Goal: Transaction & Acquisition: Book appointment/travel/reservation

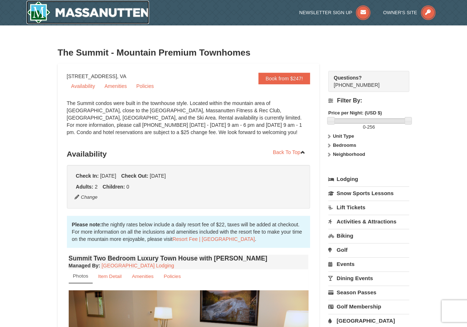
click at [124, 16] on img at bounding box center [88, 12] width 123 height 23
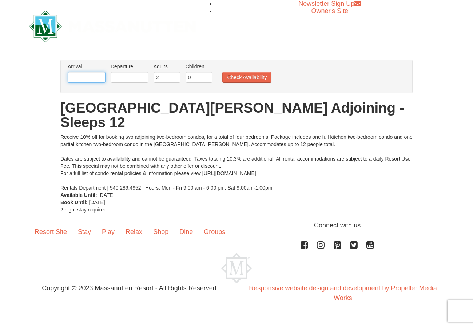
click at [99, 80] on input "text" at bounding box center [87, 77] width 38 height 11
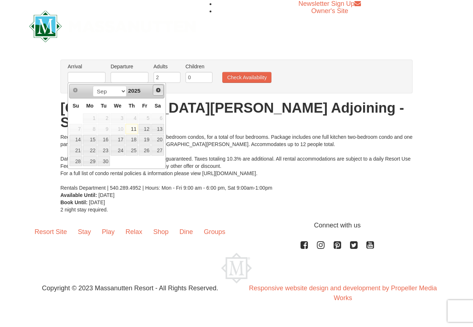
click at [157, 90] on span "Next" at bounding box center [158, 90] width 6 height 6
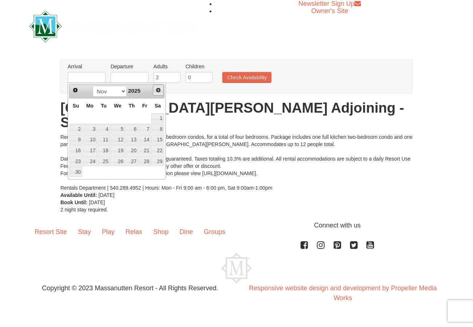
click at [157, 90] on span "Next" at bounding box center [158, 90] width 6 height 6
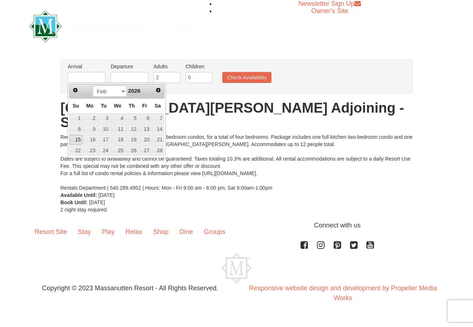
click at [77, 138] on link "15" at bounding box center [75, 140] width 13 height 10
type input "[DATE]"
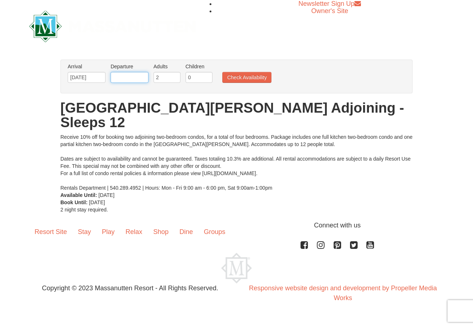
click at [128, 77] on input "text" at bounding box center [130, 77] width 38 height 11
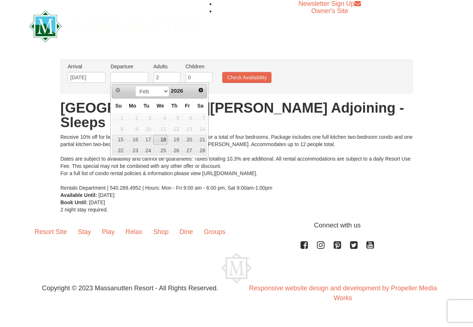
click at [160, 141] on link "18" at bounding box center [160, 140] width 14 height 10
type input "[DATE]"
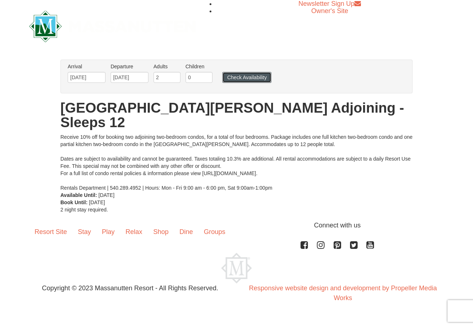
click at [245, 82] on button "Check Availability" at bounding box center [246, 77] width 49 height 11
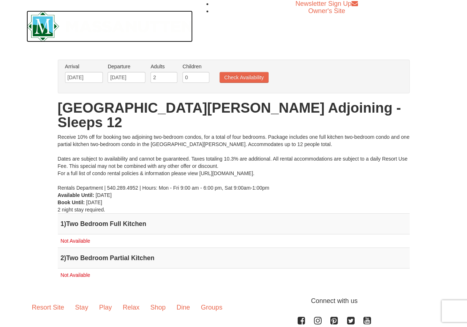
click at [47, 27] on img at bounding box center [110, 27] width 166 height 32
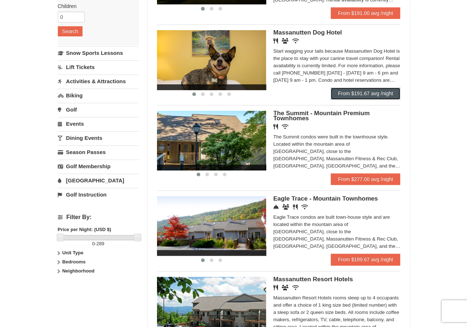
scroll to position [174, 0]
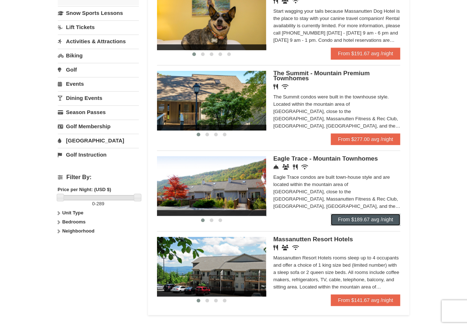
click at [360, 221] on link "From $189.67 avg /night" at bounding box center [366, 220] width 70 height 12
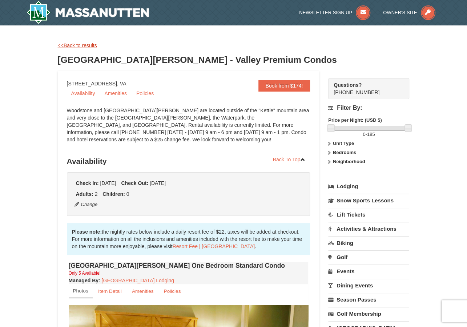
click at [84, 46] on link "<<Back to results" at bounding box center [77, 46] width 39 height 6
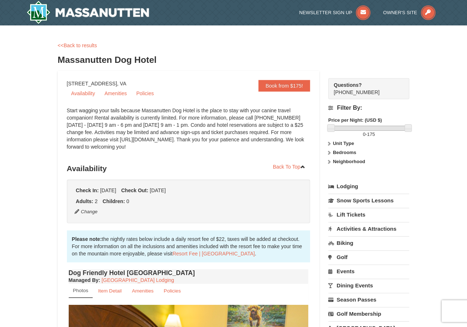
click at [183, 199] on ul "Adults: 2 Children: 0" at bounding box center [188, 201] width 229 height 7
click at [339, 156] on label "Bedrooms" at bounding box center [368, 152] width 81 height 7
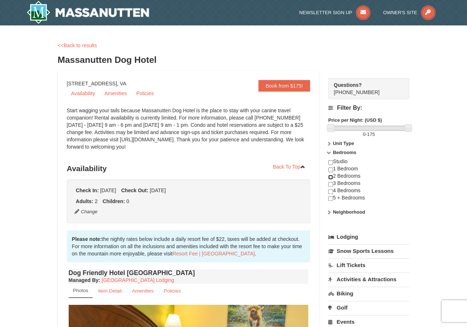
click at [330, 175] on input "checkbox" at bounding box center [330, 177] width 5 height 5
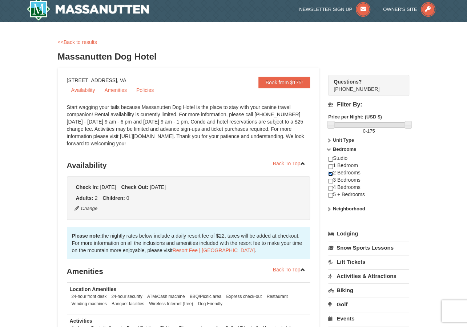
scroll to position [3, 0]
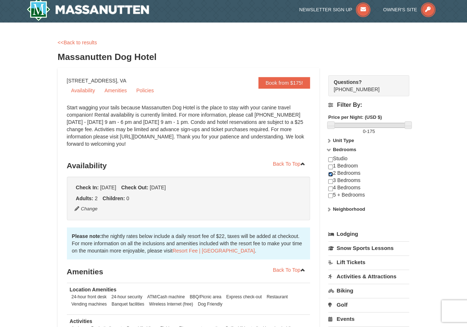
click at [331, 174] on input "checkbox" at bounding box center [330, 174] width 5 height 5
checkbox input "false"
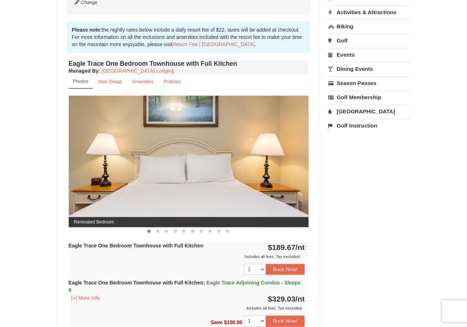
scroll to position [217, 0]
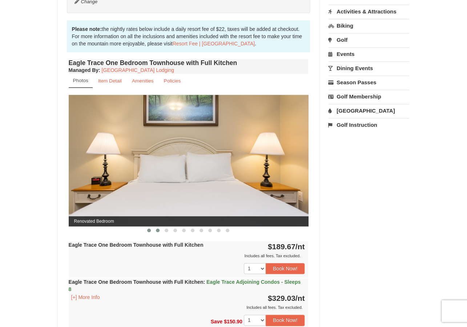
click at [157, 229] on span at bounding box center [158, 231] width 4 height 4
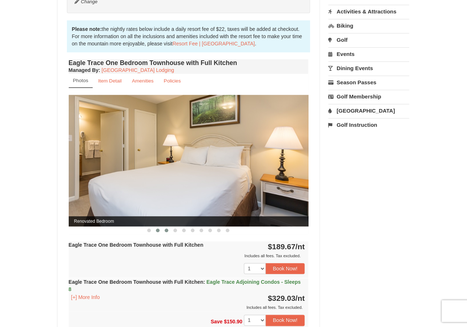
click at [167, 230] on span at bounding box center [167, 231] width 4 height 4
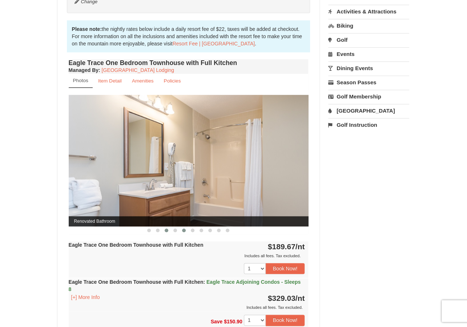
click at [184, 229] on span at bounding box center [184, 231] width 4 height 4
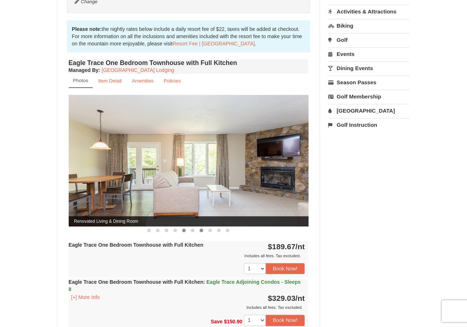
click at [201, 231] on span at bounding box center [202, 231] width 4 height 4
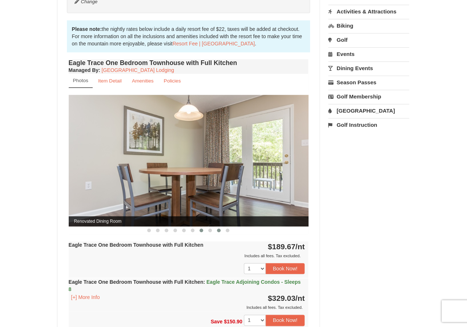
click at [215, 230] on button at bounding box center [218, 230] width 9 height 7
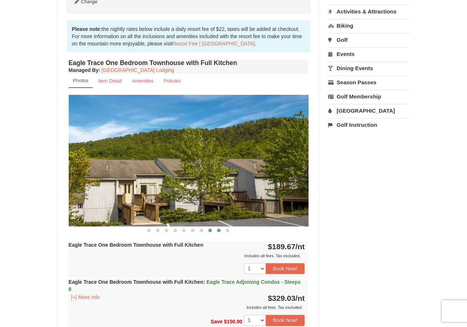
click at [209, 231] on span at bounding box center [210, 231] width 4 height 4
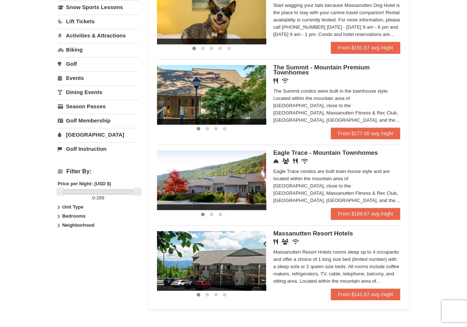
scroll to position [179, 0]
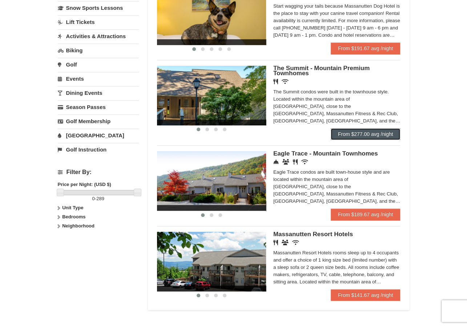
click at [365, 131] on link "From $277.00 avg /night" at bounding box center [366, 134] width 70 height 12
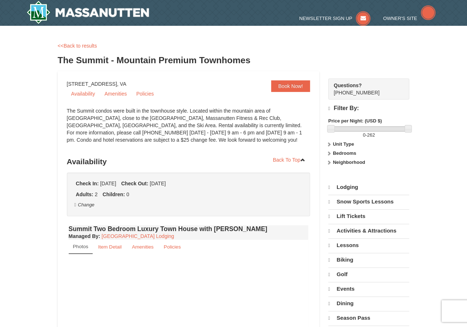
select select "9"
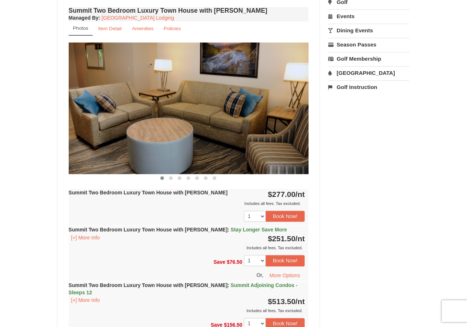
scroll to position [255, 0]
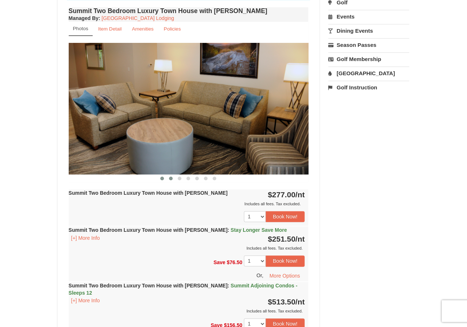
click at [171, 177] on span at bounding box center [171, 179] width 4 height 4
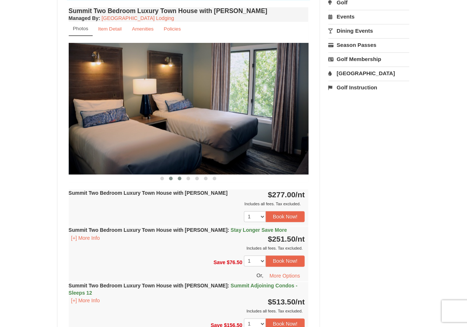
click at [181, 177] on span at bounding box center [180, 179] width 4 height 4
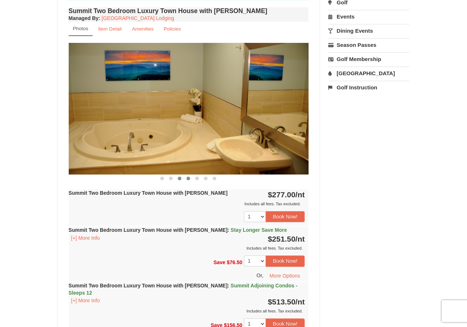
click at [187, 177] on span at bounding box center [188, 179] width 4 height 4
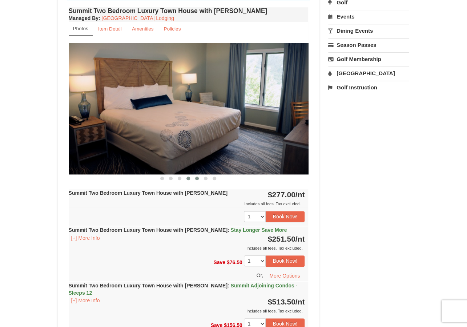
click at [197, 178] on span at bounding box center [197, 179] width 4 height 4
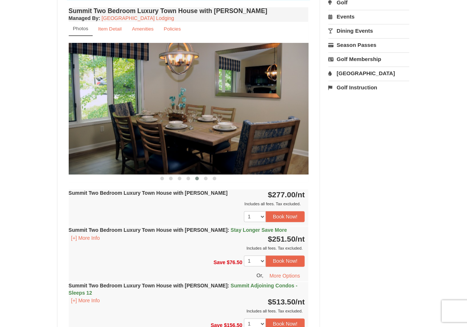
click at [197, 178] on span at bounding box center [197, 179] width 4 height 4
click at [206, 177] on span at bounding box center [206, 179] width 4 height 4
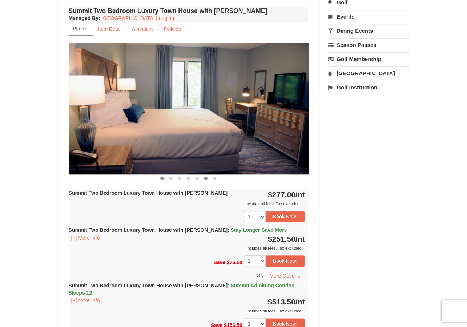
click at [164, 176] on button at bounding box center [162, 178] width 9 height 7
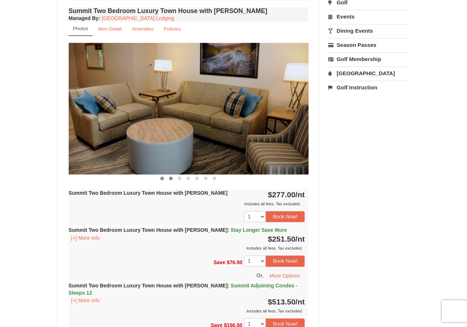
click at [168, 179] on button at bounding box center [170, 178] width 9 height 7
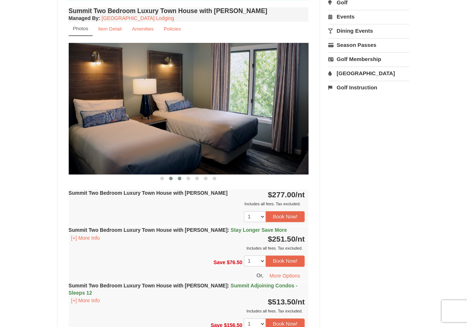
click at [182, 177] on button at bounding box center [179, 178] width 9 height 7
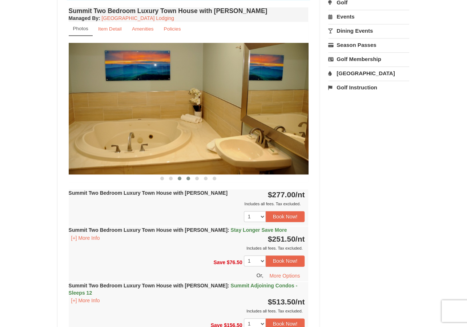
click at [187, 177] on span at bounding box center [188, 179] width 4 height 4
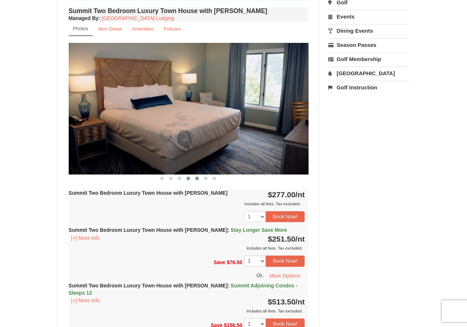
click at [196, 178] on span at bounding box center [197, 179] width 4 height 4
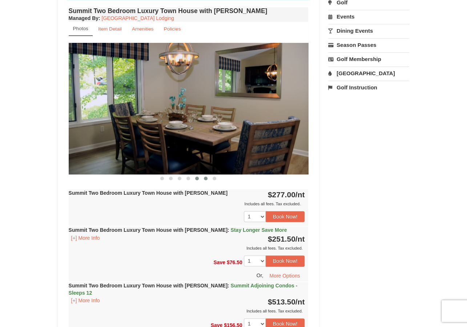
click at [205, 178] on span at bounding box center [206, 179] width 4 height 4
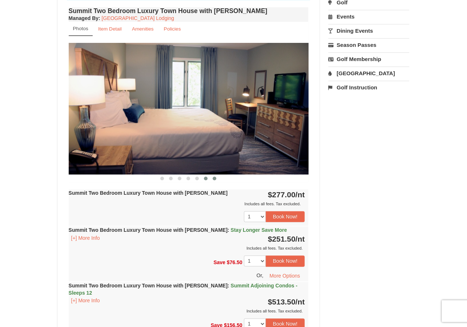
click at [215, 177] on span at bounding box center [215, 179] width 4 height 4
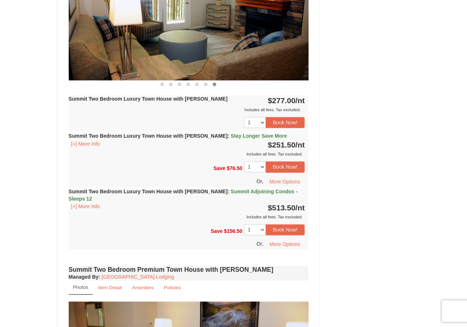
scroll to position [349, 0]
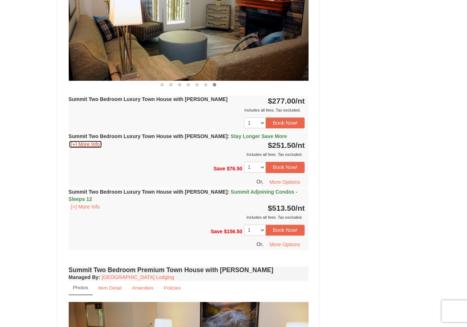
click at [79, 143] on button "[+] More Info" at bounding box center [86, 144] width 34 height 8
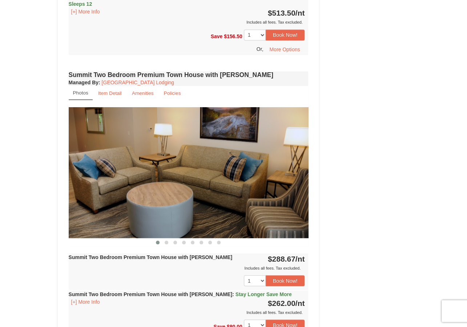
scroll to position [627, 0]
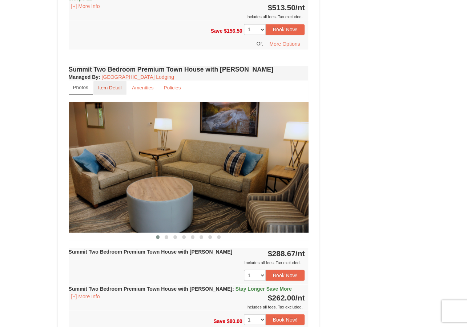
click at [119, 85] on small "Item Detail" at bounding box center [110, 87] width 24 height 5
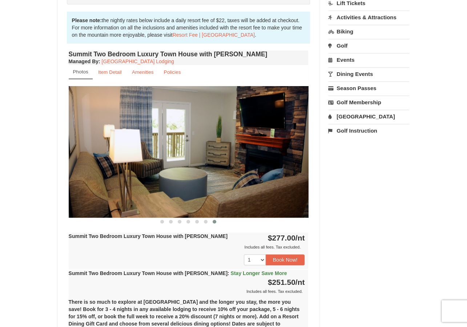
scroll to position [208, 0]
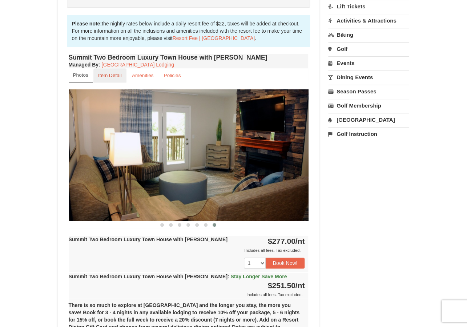
click at [118, 75] on small "Item Detail" at bounding box center [110, 75] width 24 height 5
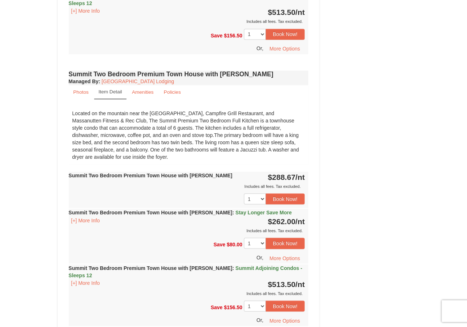
scroll to position [545, 0]
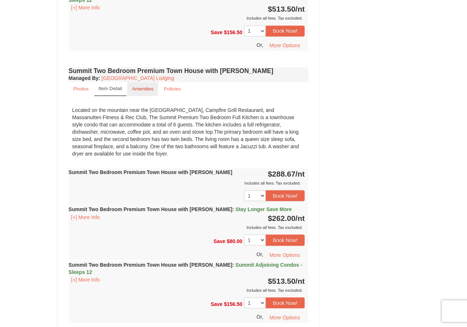
click at [147, 86] on small "Amenities" at bounding box center [143, 88] width 22 height 5
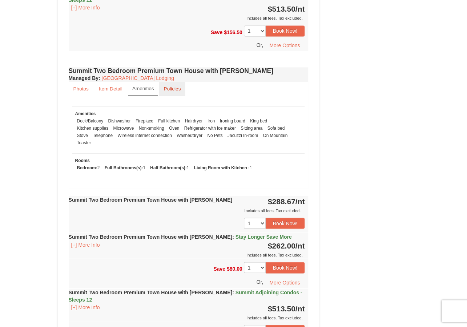
click at [170, 86] on small "Policies" at bounding box center [172, 88] width 17 height 5
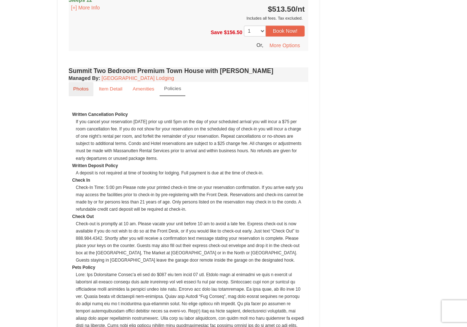
click at [83, 84] on link "Photos" at bounding box center [81, 89] width 25 height 14
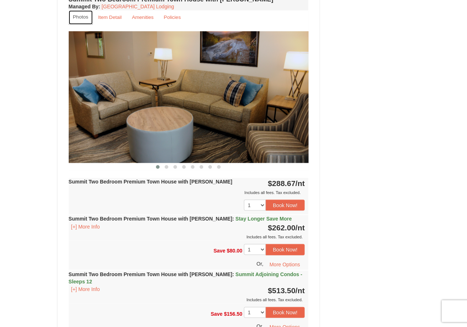
scroll to position [617, 0]
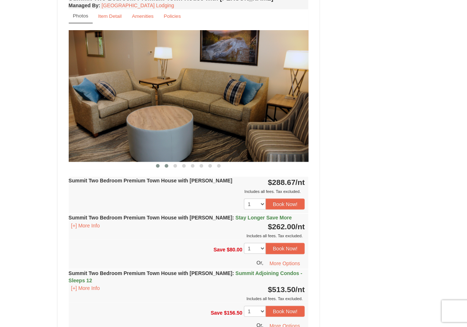
click at [167, 162] on button at bounding box center [166, 165] width 9 height 7
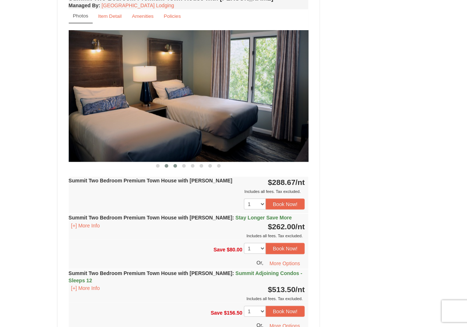
click at [173, 162] on button at bounding box center [175, 165] width 9 height 7
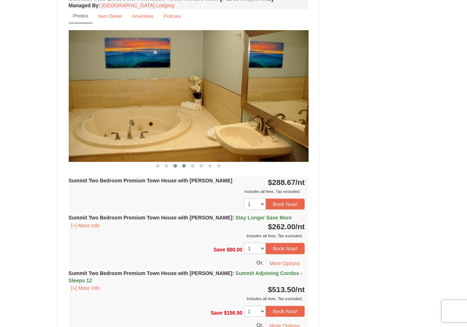
click at [182, 162] on button at bounding box center [184, 165] width 9 height 7
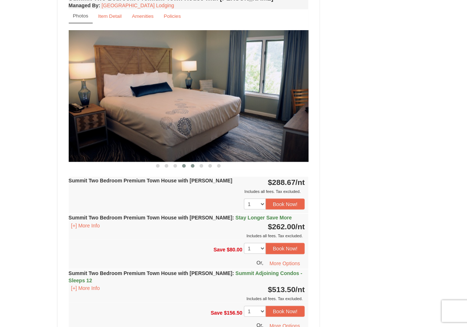
click at [194, 162] on button at bounding box center [192, 165] width 9 height 7
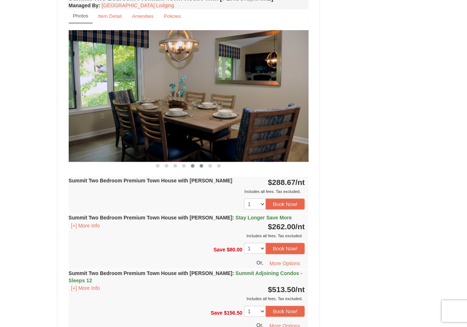
click at [201, 164] on span at bounding box center [202, 166] width 4 height 4
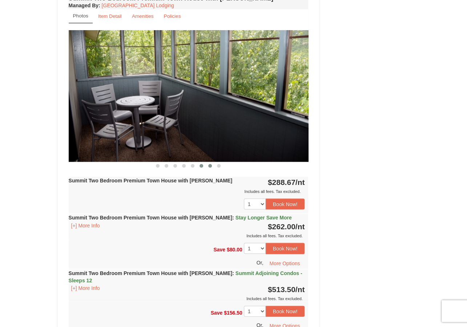
click at [208, 162] on button at bounding box center [210, 165] width 9 height 7
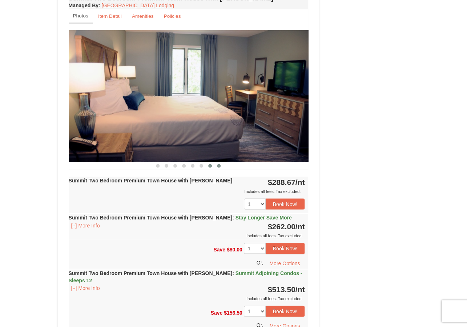
click at [220, 162] on button at bounding box center [218, 165] width 9 height 7
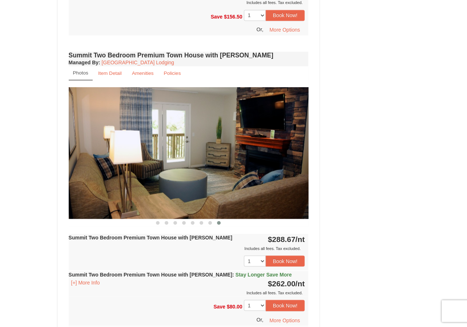
scroll to position [562, 0]
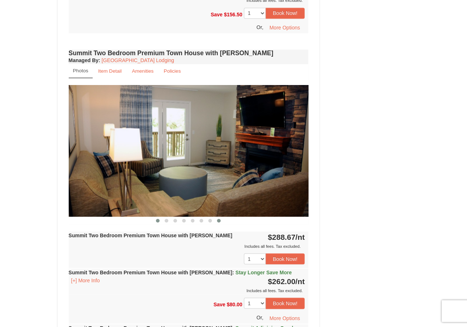
click at [155, 217] on button at bounding box center [157, 220] width 9 height 7
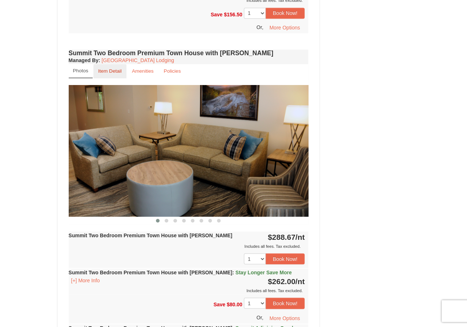
click at [111, 68] on link "Item Detail" at bounding box center [109, 71] width 33 height 14
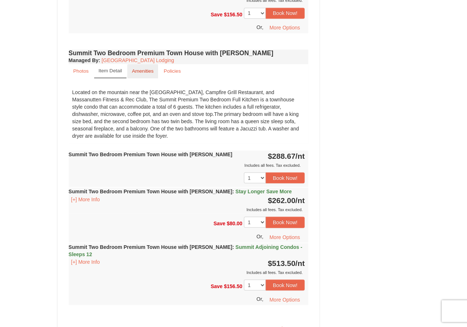
click at [141, 66] on link "Amenities" at bounding box center [142, 71] width 31 height 14
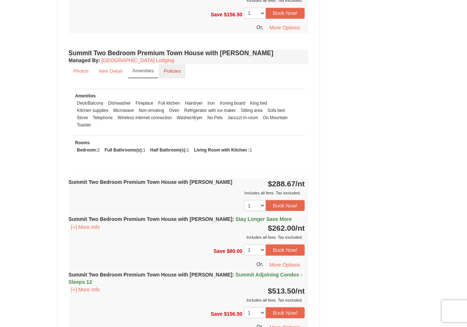
click at [172, 68] on small "Policies" at bounding box center [172, 70] width 17 height 5
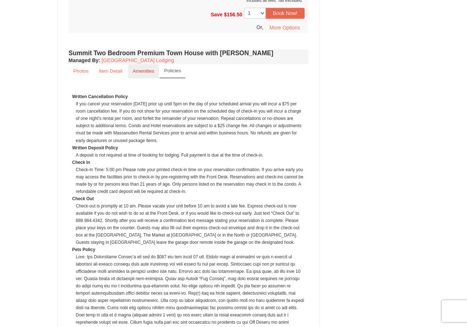
click at [156, 64] on link "Amenities" at bounding box center [143, 71] width 31 height 14
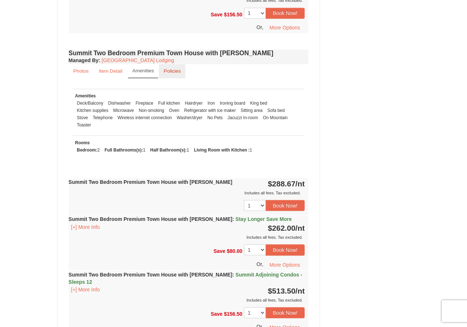
click at [177, 68] on small "Policies" at bounding box center [172, 70] width 17 height 5
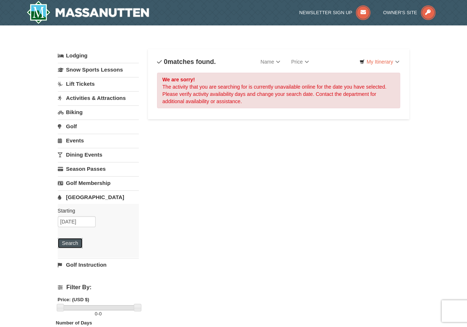
click at [71, 244] on button "Search" at bounding box center [70, 243] width 25 height 10
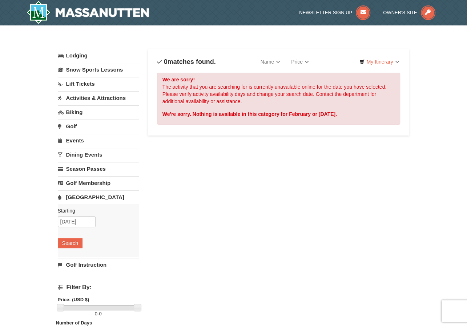
click at [79, 199] on link "[GEOGRAPHIC_DATA]" at bounding box center [98, 196] width 81 height 13
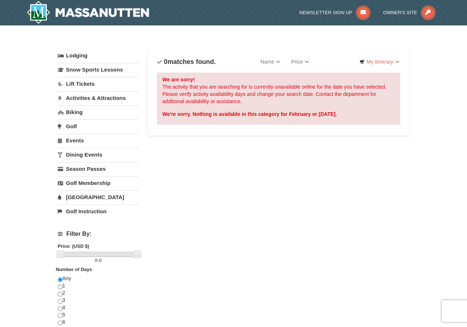
click at [79, 199] on link "[GEOGRAPHIC_DATA]" at bounding box center [98, 196] width 81 height 13
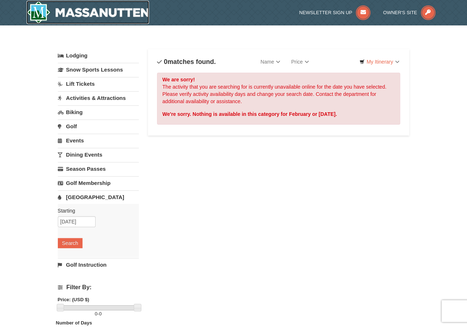
click at [100, 3] on img at bounding box center [88, 12] width 123 height 23
